Goal: Information Seeking & Learning: Learn about a topic

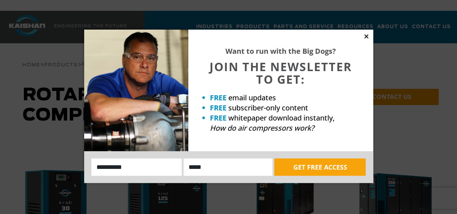
click at [367, 36] on icon at bounding box center [366, 36] width 6 height 6
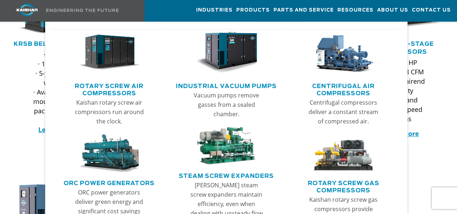
scroll to position [196, 0]
click at [97, 81] on link "Rotary Screw Air Compressors" at bounding box center [109, 89] width 111 height 18
click at [102, 54] on img "Main menu" at bounding box center [109, 53] width 62 height 42
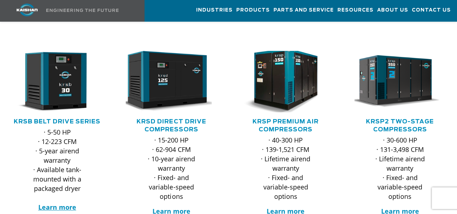
scroll to position [118, 0]
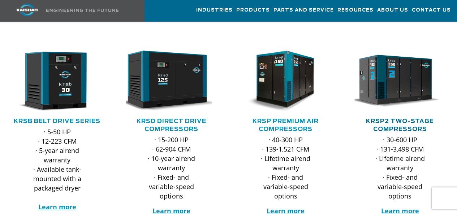
click at [393, 118] on link "KRSP2 Two-Stage Compressors" at bounding box center [400, 125] width 68 height 14
